Goal: Check status: Check status

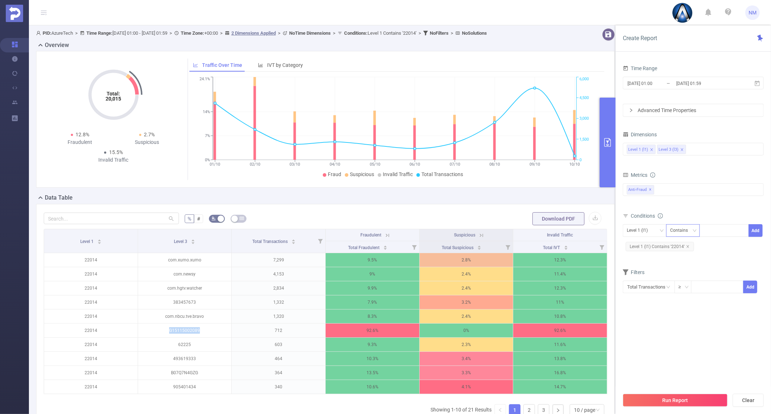
scroll to position [89, 0]
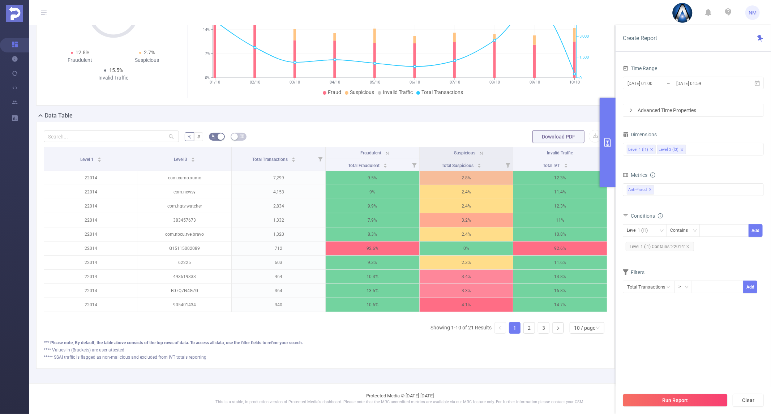
click at [689, 245] on span "Level 1 (l1) Contains '22014'" at bounding box center [659, 246] width 68 height 9
click at [684, 247] on span "Level 1 (l1) Contains '22014'" at bounding box center [659, 246] width 68 height 9
click at [686, 245] on icon "icon: close" at bounding box center [688, 247] width 4 height 4
click at [715, 230] on div at bounding box center [724, 230] width 42 height 12
type input "22070"
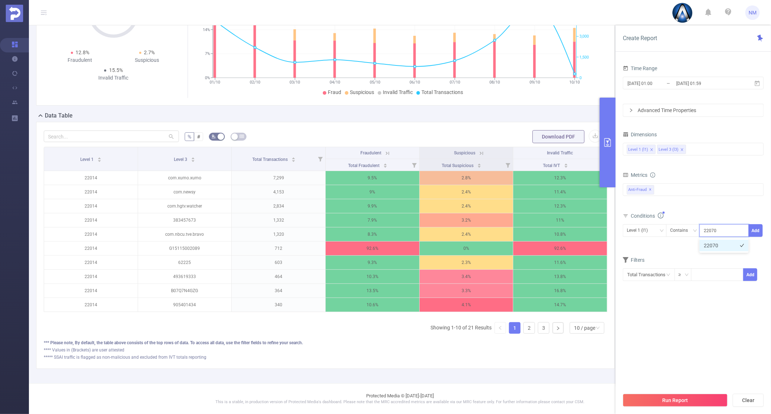
click at [717, 243] on li "22070" at bounding box center [723, 246] width 49 height 12
click at [753, 232] on button "Add" at bounding box center [755, 230] width 14 height 13
click at [681, 401] on button "Run Report" at bounding box center [674, 399] width 105 height 13
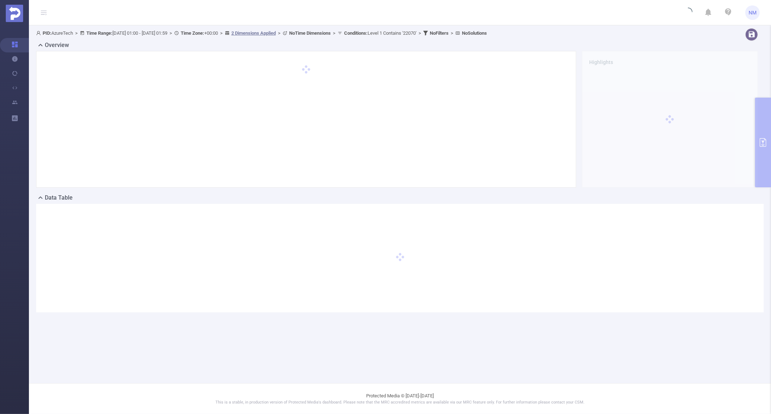
scroll to position [0, 0]
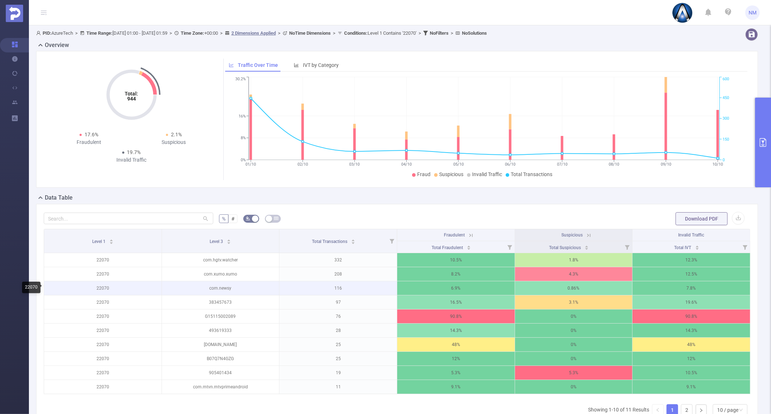
click at [105, 294] on p "22070" at bounding box center [102, 288] width 117 height 14
